Goal: Task Accomplishment & Management: Use online tool/utility

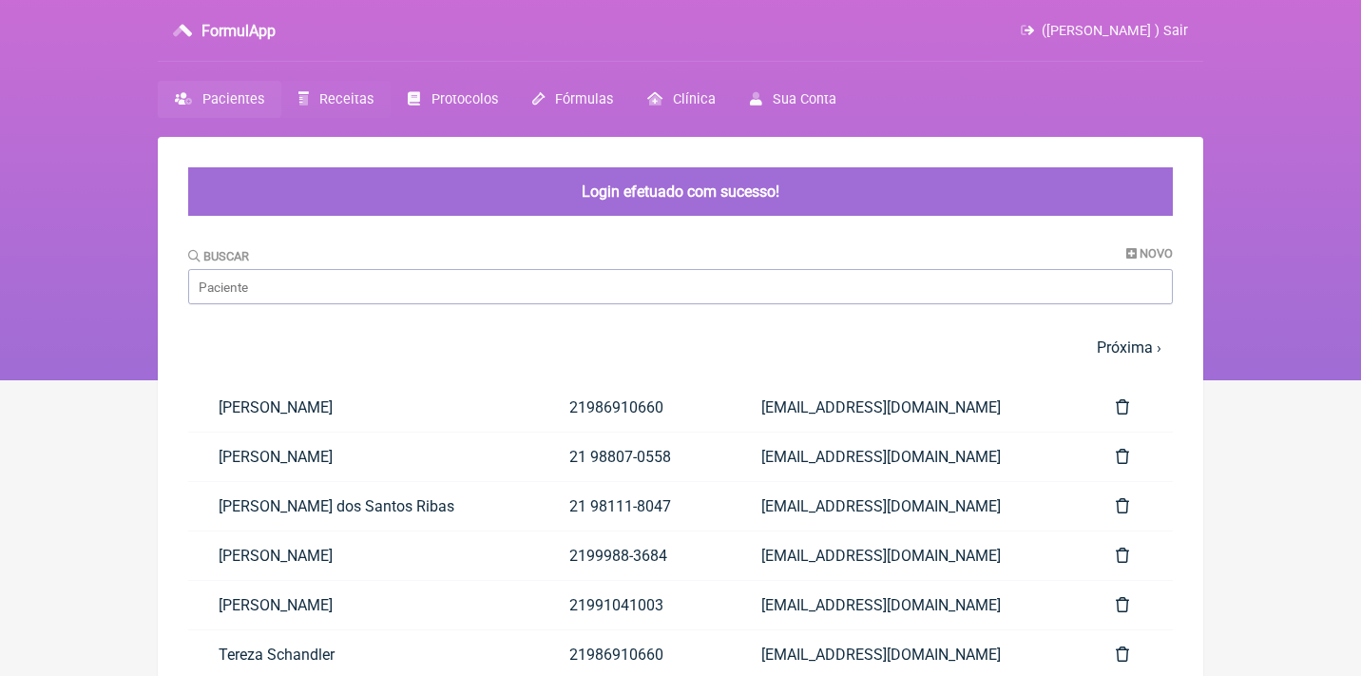
click at [358, 94] on span "Receitas" at bounding box center [346, 99] width 54 height 16
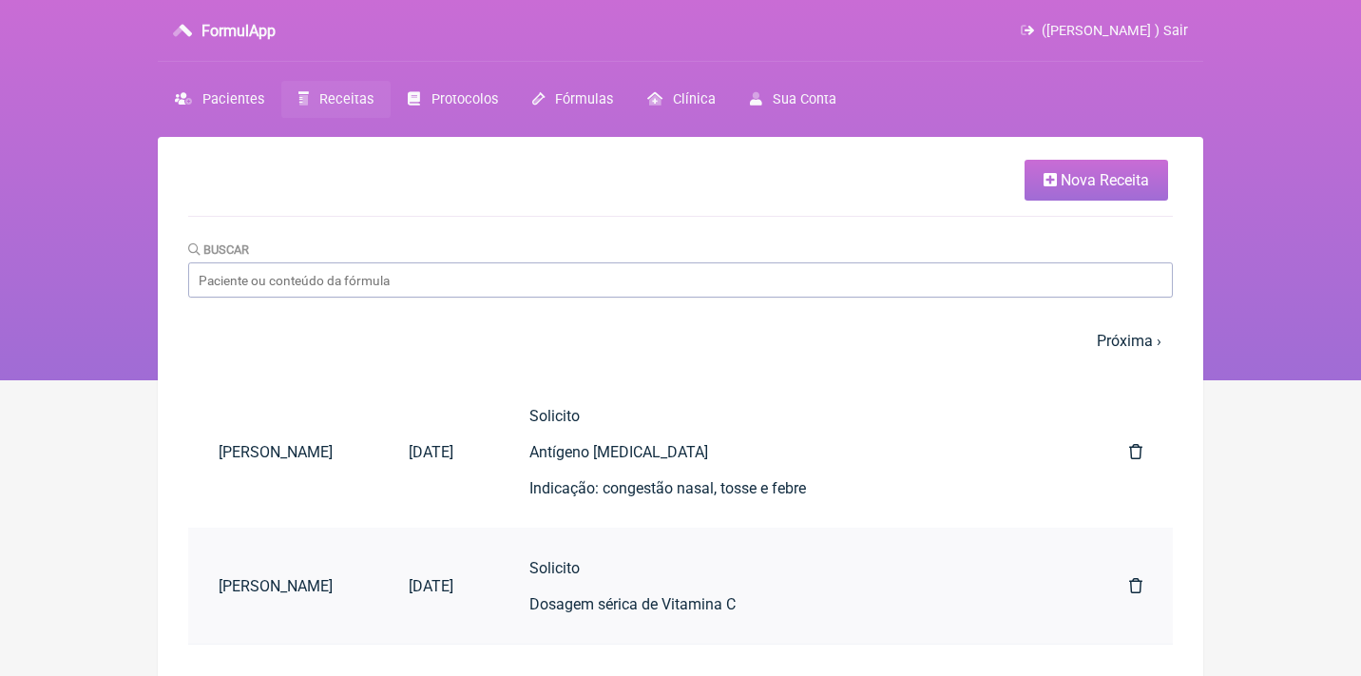
click at [571, 571] on div "Solicito Dosagem sérica de Vitamina C" at bounding box center [791, 586] width 524 height 54
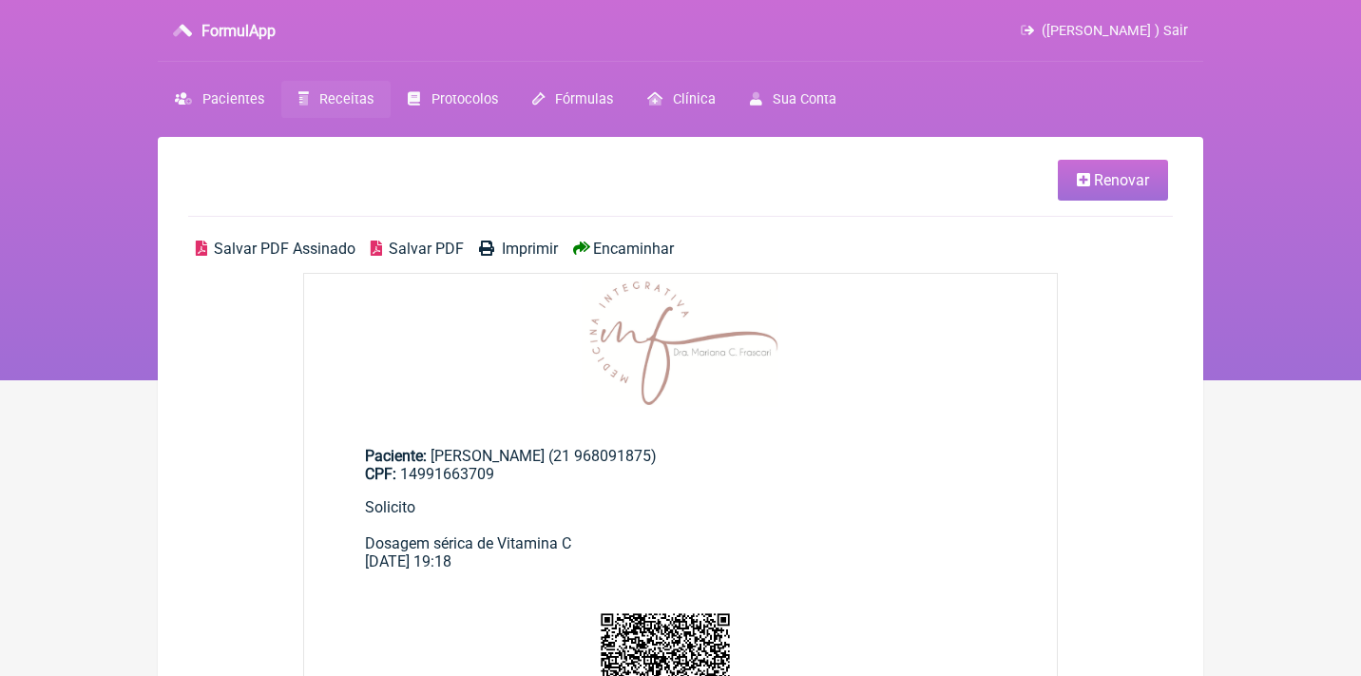
click at [1099, 177] on span "Renovar" at bounding box center [1121, 180] width 55 height 18
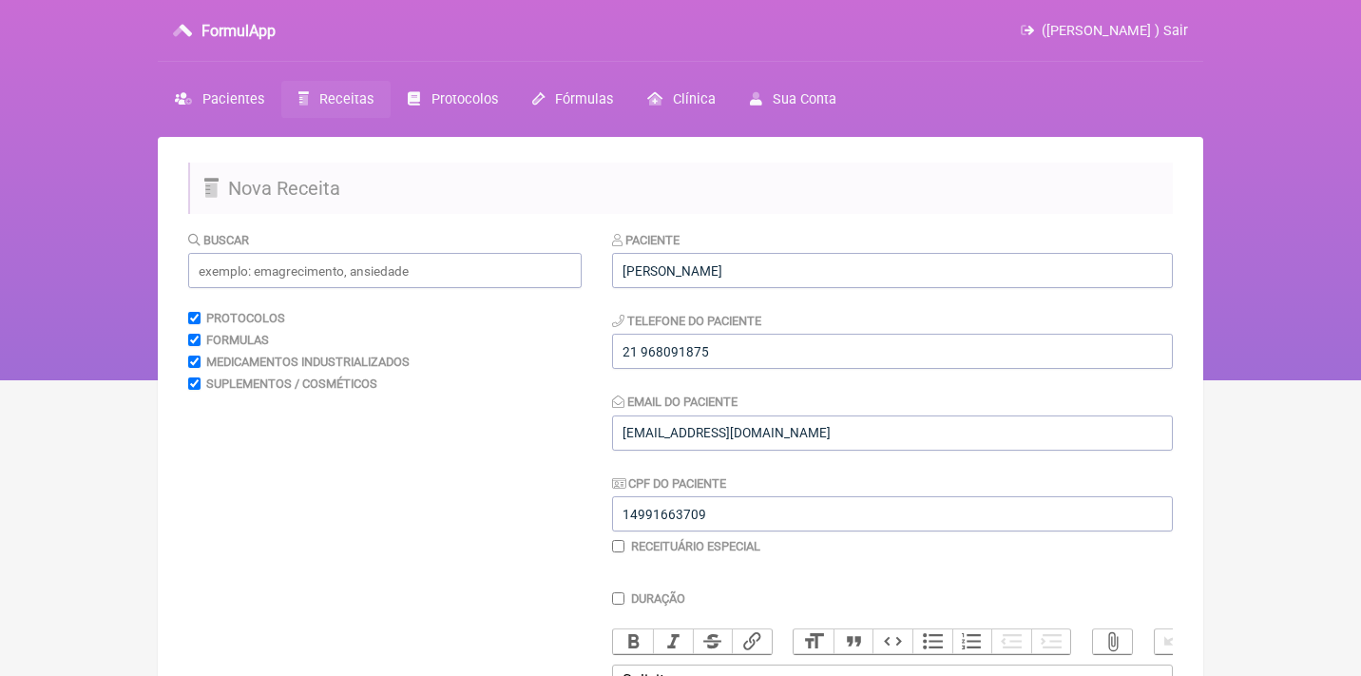
click at [617, 545] on input "checkbox" at bounding box center [618, 546] width 12 height 12
checkbox input "true"
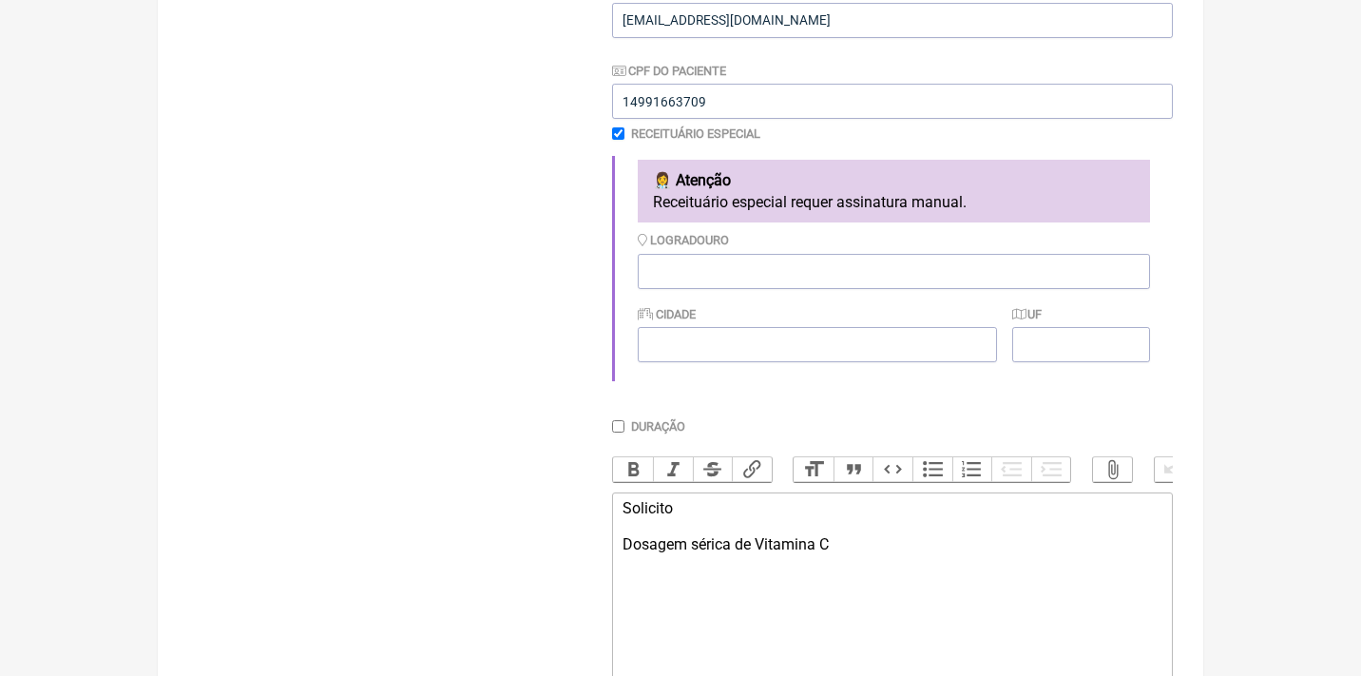
scroll to position [453, 0]
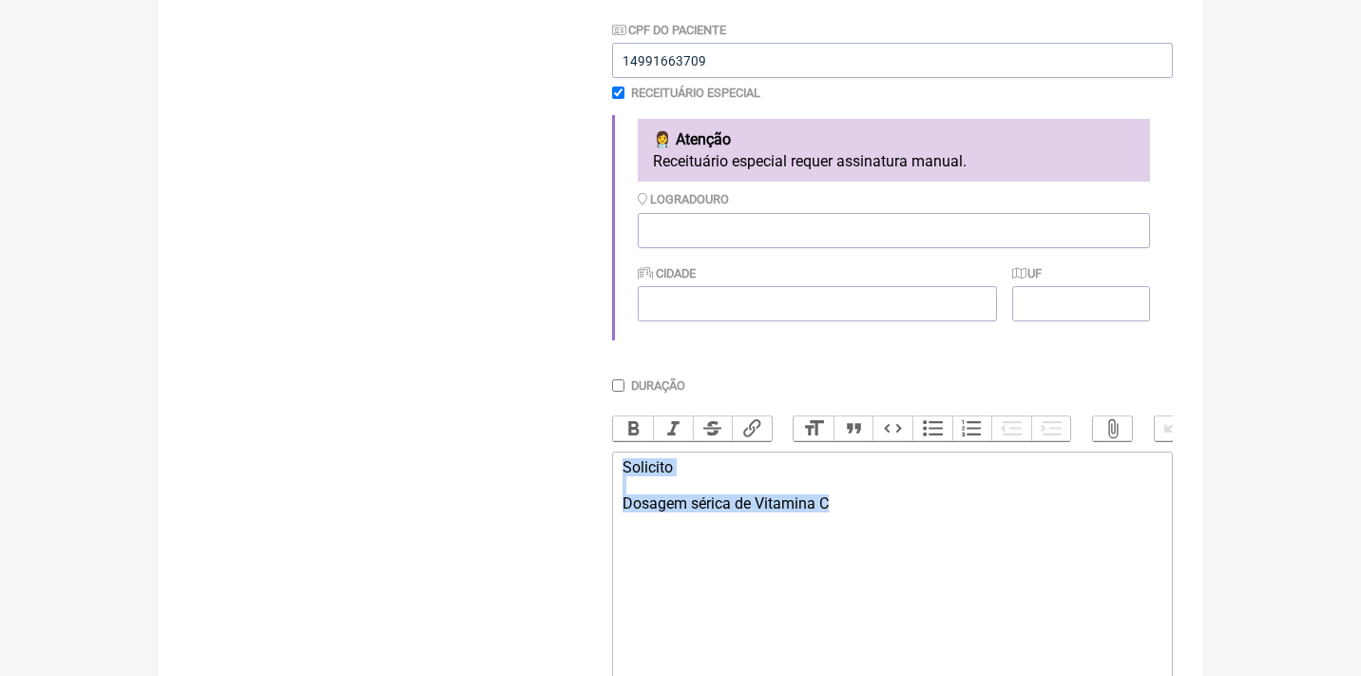
drag, startPoint x: 868, startPoint y: 488, endPoint x: 573, endPoint y: 463, distance: 296.6
click at [573, 463] on form "Buscar Protocolos Formulas Medicamentos Industrializados Suplementos / Cosmétic…" at bounding box center [680, 279] width 984 height 1005
click at [699, 490] on div "Uso topico 1- Nebacetin pomada" at bounding box center [892, 485] width 540 height 54
click at [833, 505] on trix-editor "Uso topico 1- [MEDICAL_DATA] pomada" at bounding box center [892, 565] width 561 height 228
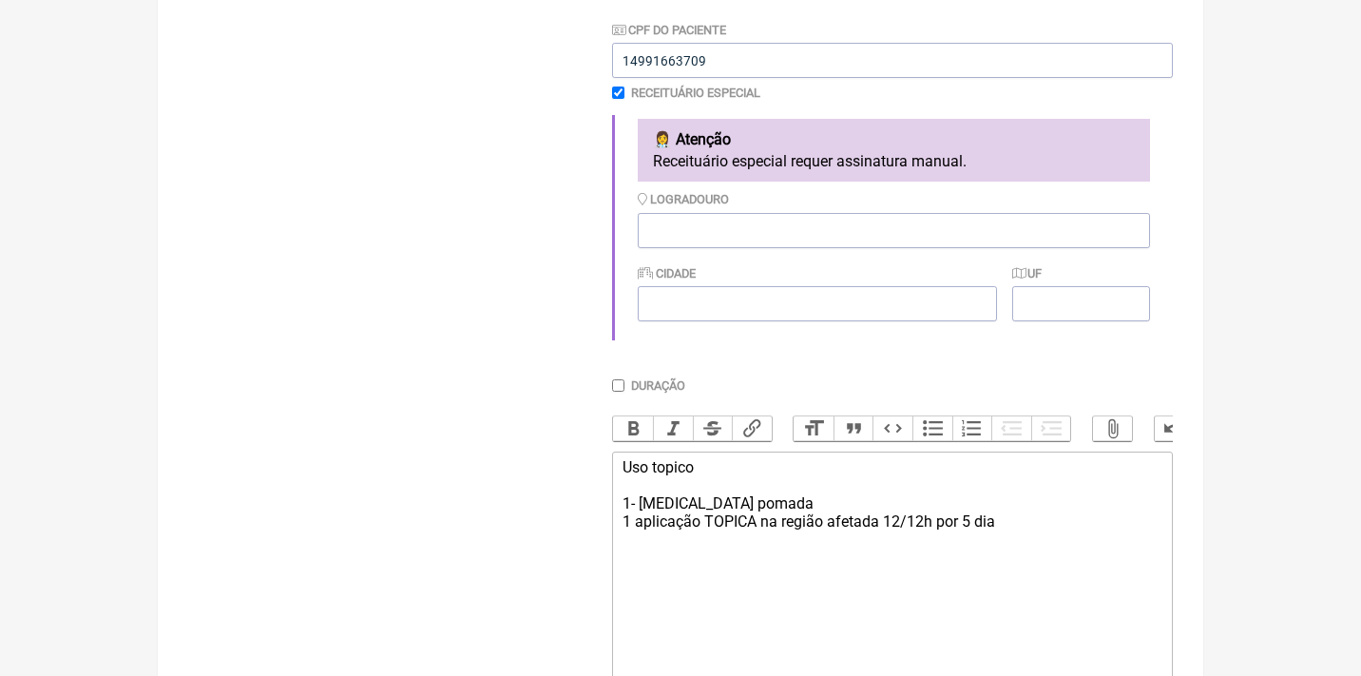
type trix-editor "<div>Uso topico<br><br>1- [MEDICAL_DATA] pomada&nbsp;<br>1 aplicação TOPICA na …"
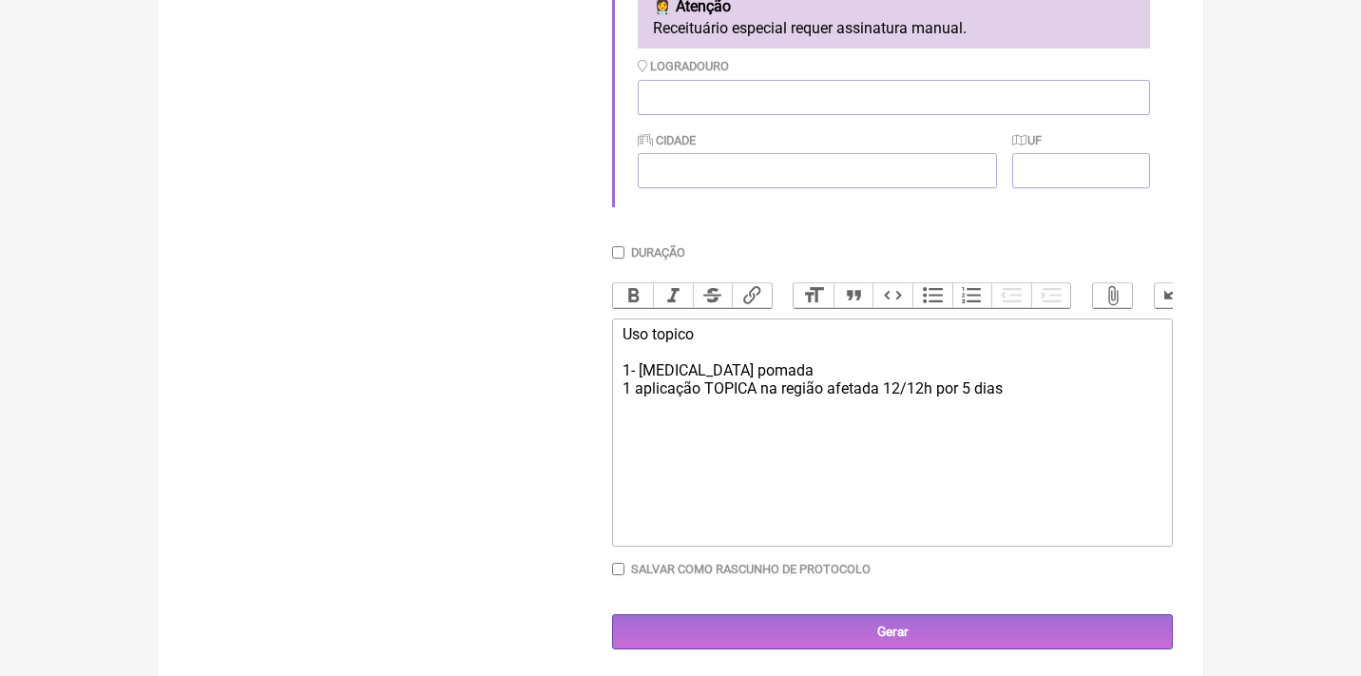
scroll to position [585, 0]
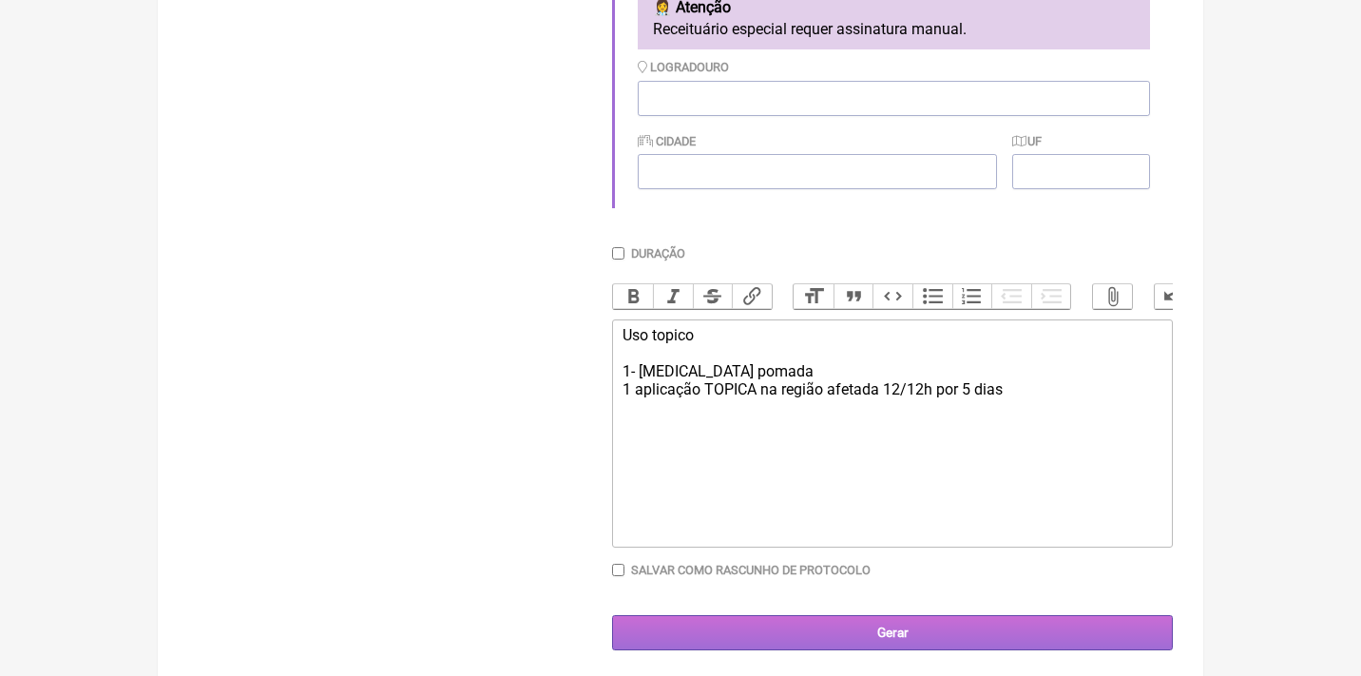
click at [930, 615] on input "Gerar" at bounding box center [892, 632] width 561 height 35
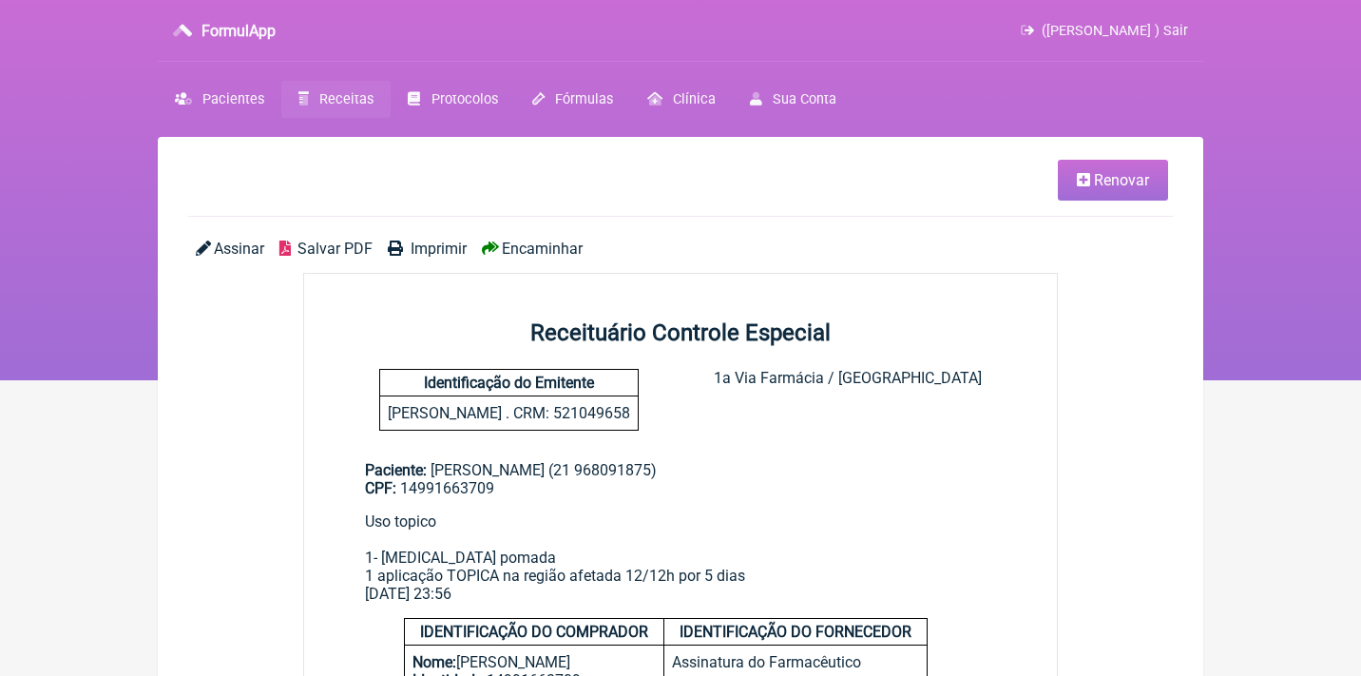
click at [234, 253] on span "Assinar" at bounding box center [239, 248] width 50 height 18
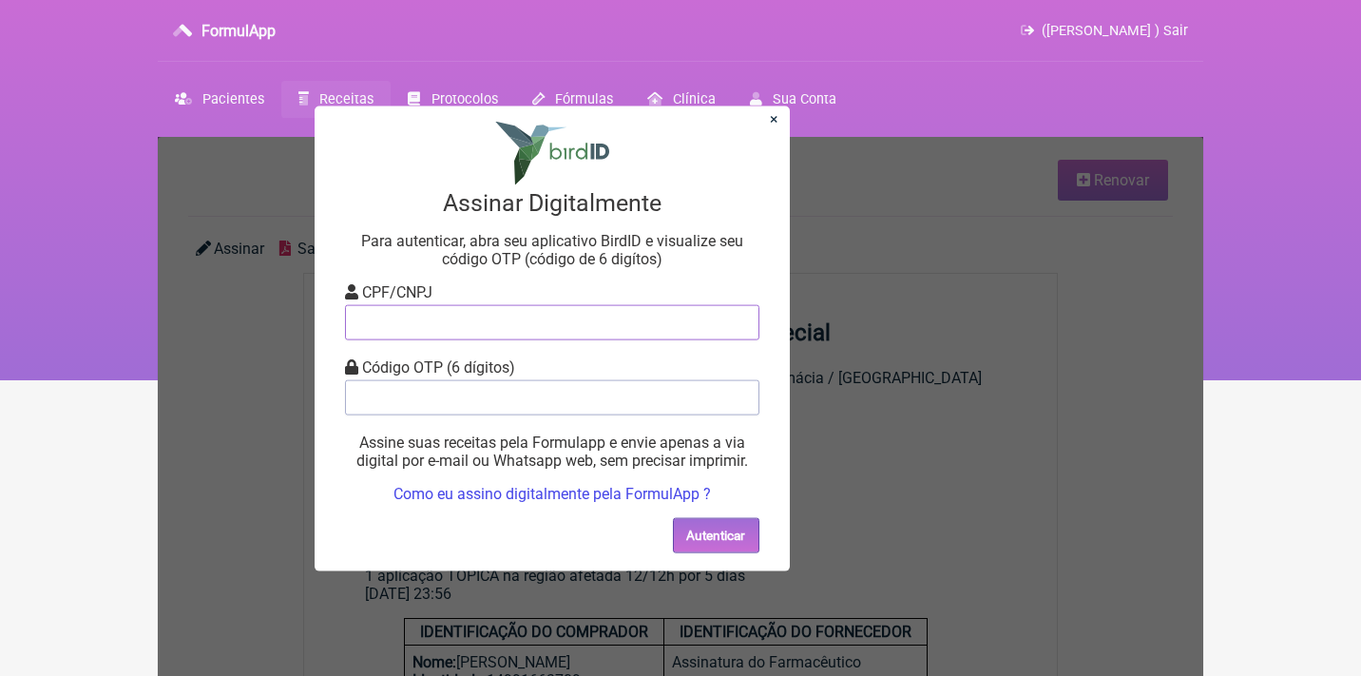
click at [383, 324] on input "tel" at bounding box center [552, 321] width 414 height 35
type input "12805451783"
click at [429, 412] on input "tel" at bounding box center [552, 396] width 414 height 35
click at [436, 393] on input "tel" at bounding box center [552, 396] width 414 height 35
type input "777220"
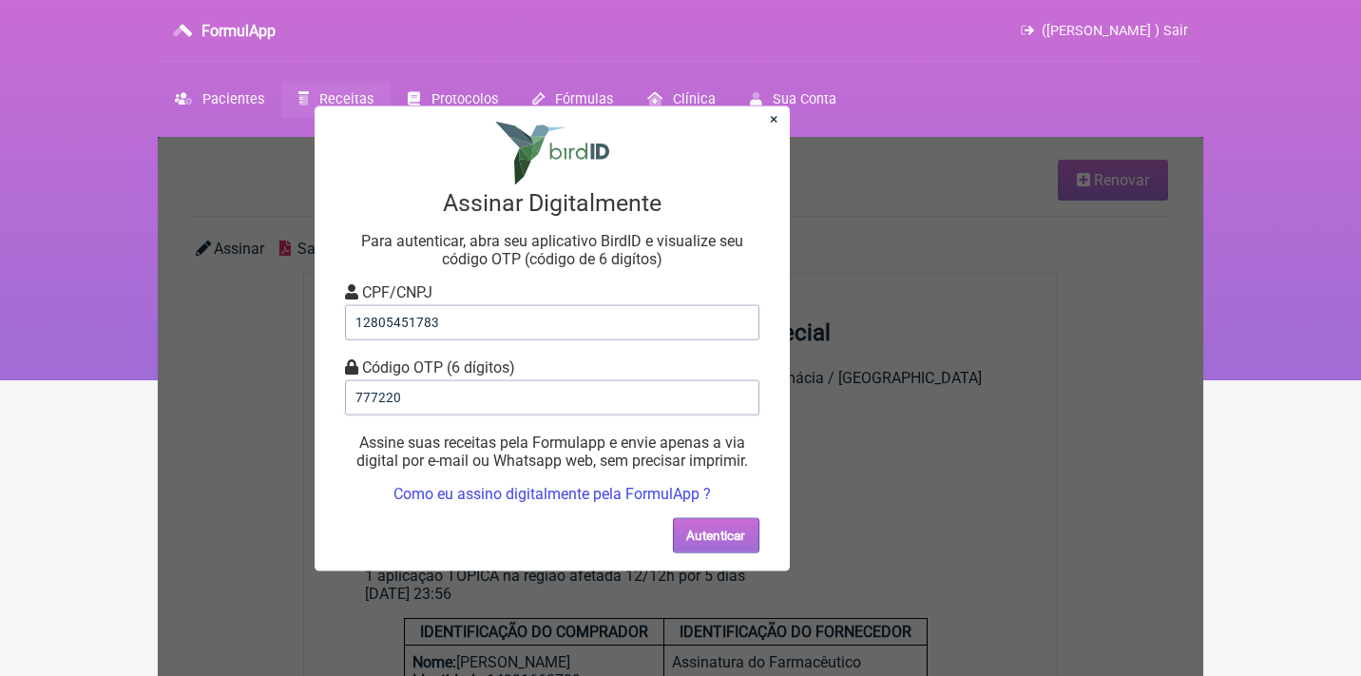
click at [692, 533] on button "Autenticar" at bounding box center [716, 534] width 86 height 35
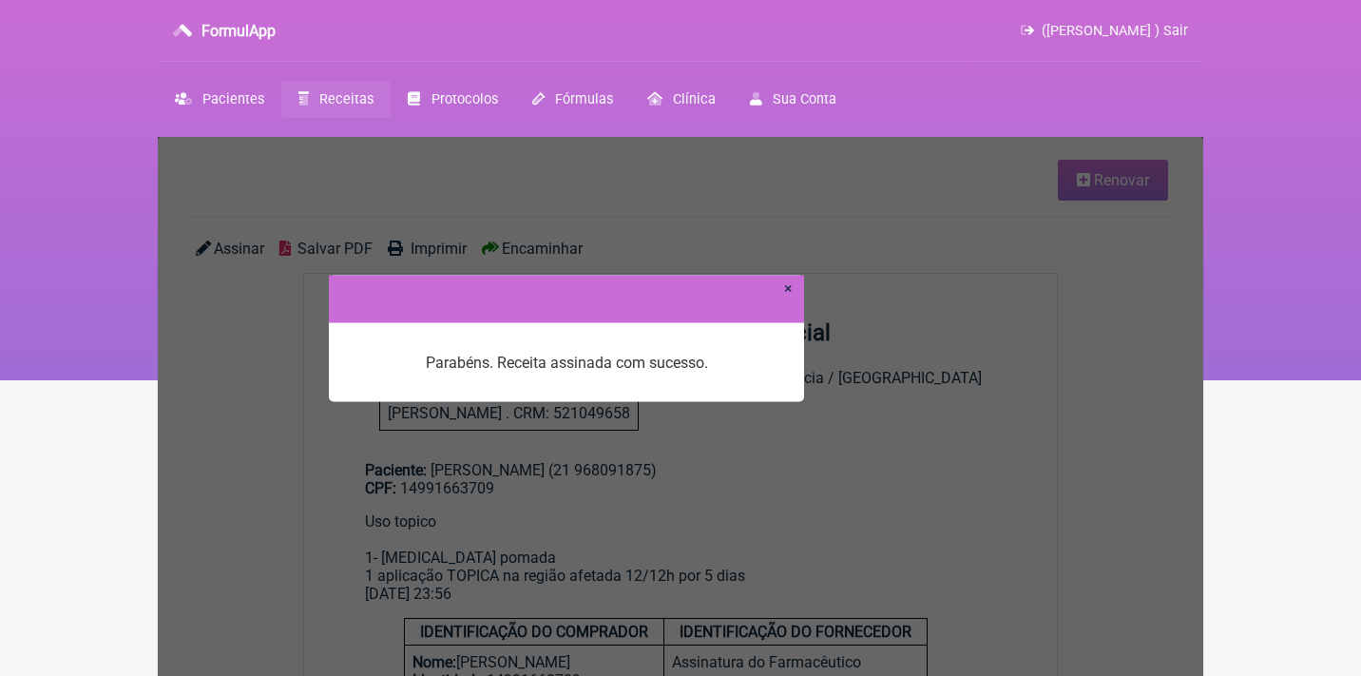
click at [790, 290] on link "×" at bounding box center [788, 287] width 9 height 18
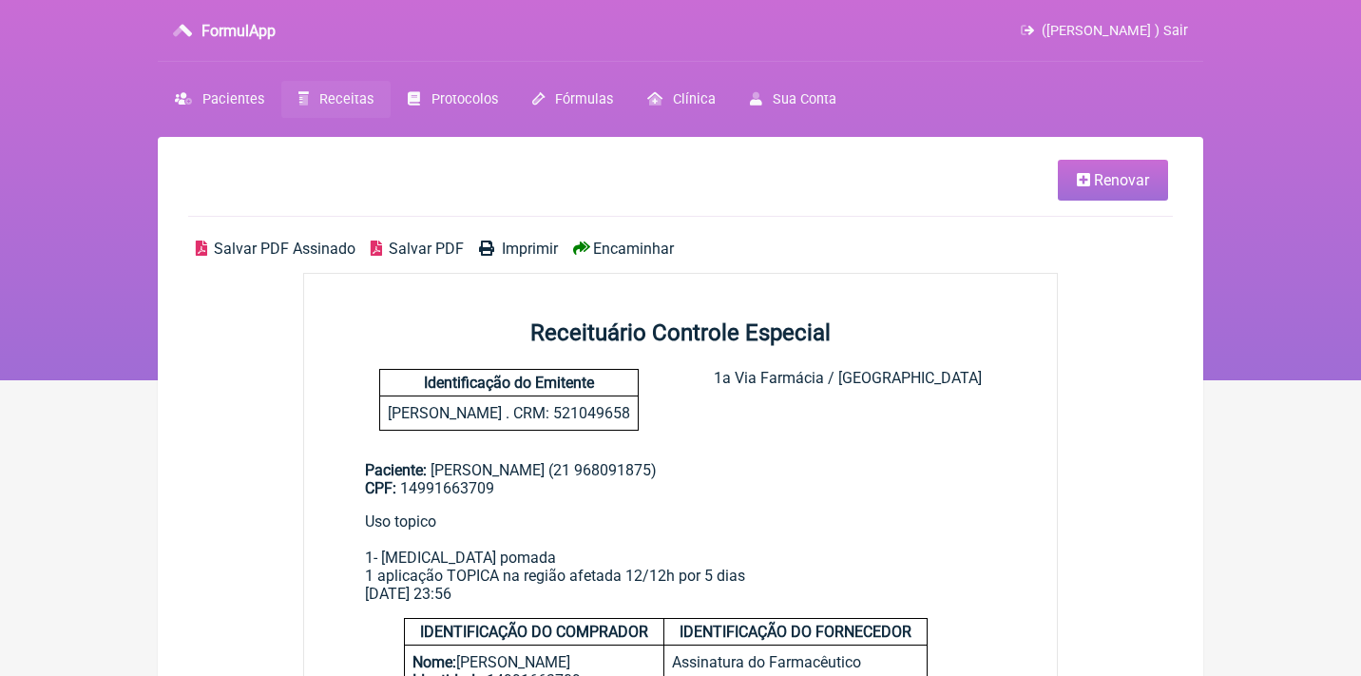
click at [254, 247] on span "Salvar PDF Assinado" at bounding box center [285, 248] width 142 height 18
